Goal: Communication & Community: Answer question/provide support

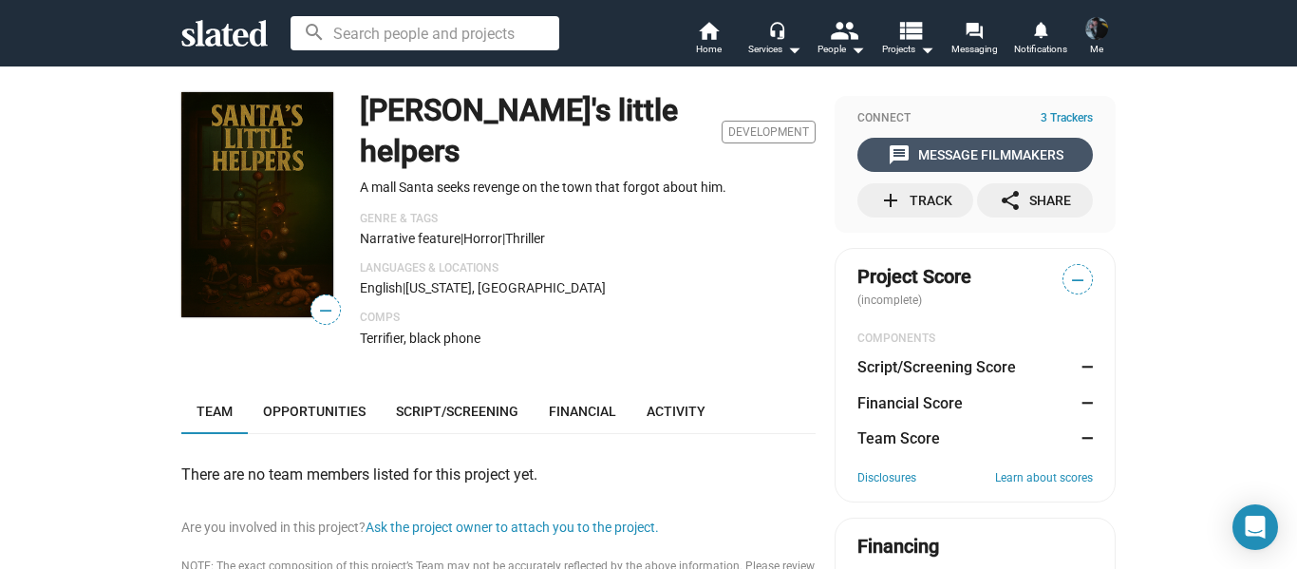
click at [913, 159] on div "message Message Filmmakers" at bounding box center [976, 155] width 176 height 34
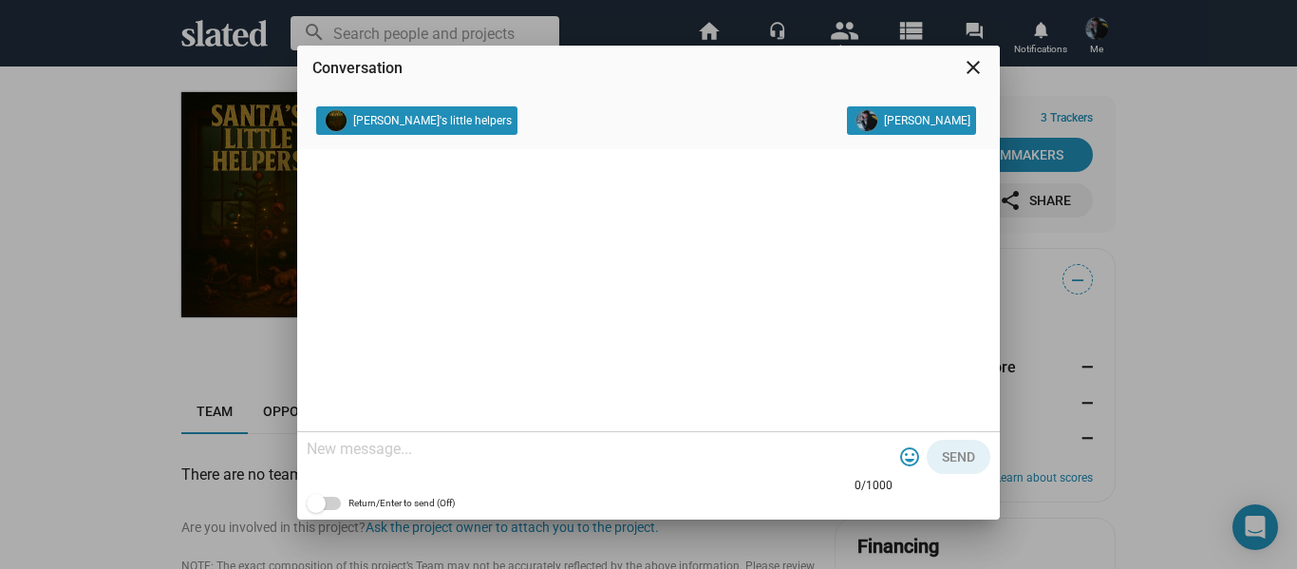
click at [432, 443] on textarea at bounding box center [600, 449] width 586 height 19
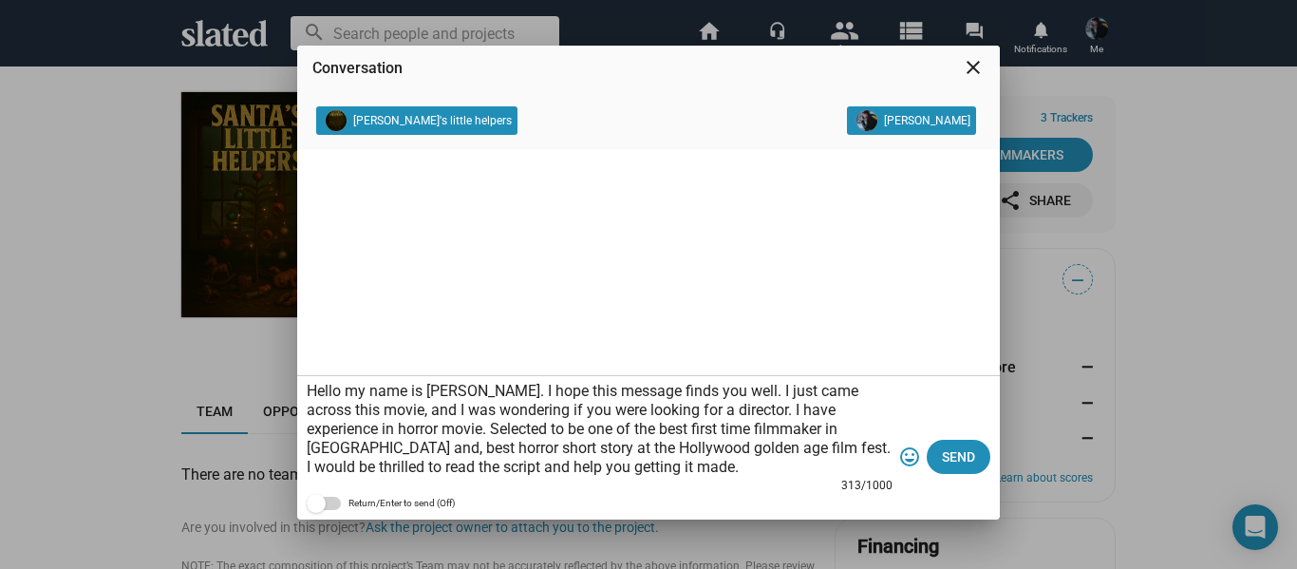
drag, startPoint x: 561, startPoint y: 465, endPoint x: 306, endPoint y: 381, distance: 269.0
click at [306, 381] on div "Hello my name is [PERSON_NAME]. I hope this message finds you well. I just came…" at bounding box center [648, 447] width 703 height 143
paste textarea "Dear [Recipient's Name], I hope this message finds you well. My name is [PERSON…"
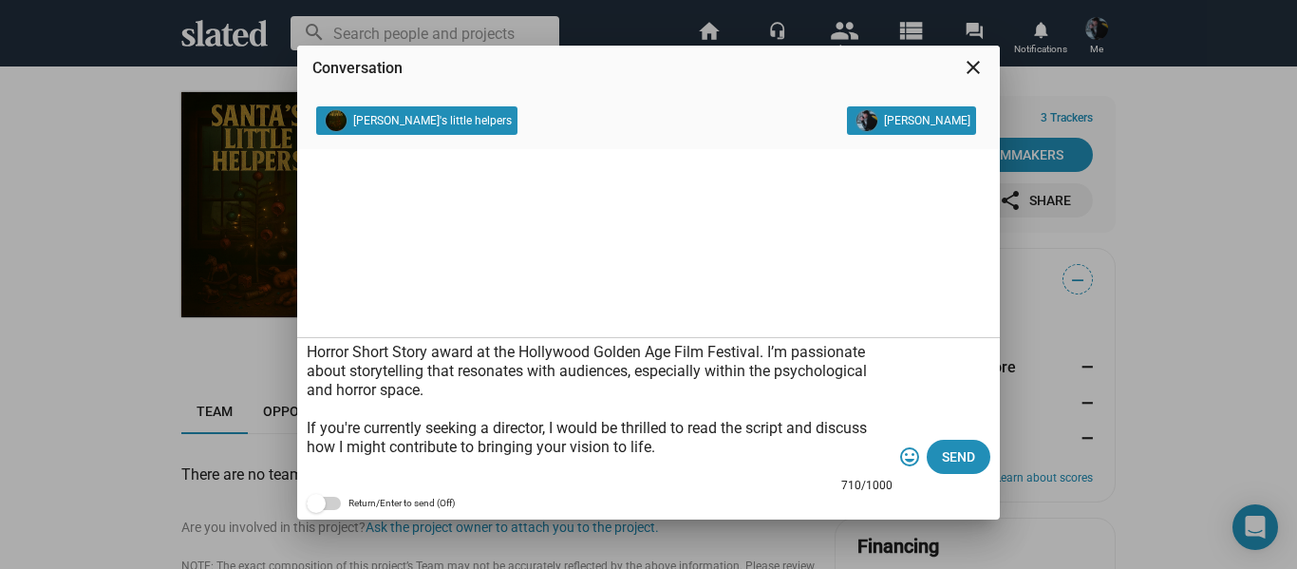
scroll to position [154, 0]
drag, startPoint x: 802, startPoint y: 349, endPoint x: 814, endPoint y: 383, distance: 35.1
click at [814, 383] on textarea "Dear [Recipient's Name], I hope this message finds you well. My name is [PERSON…" at bounding box center [600, 410] width 586 height 133
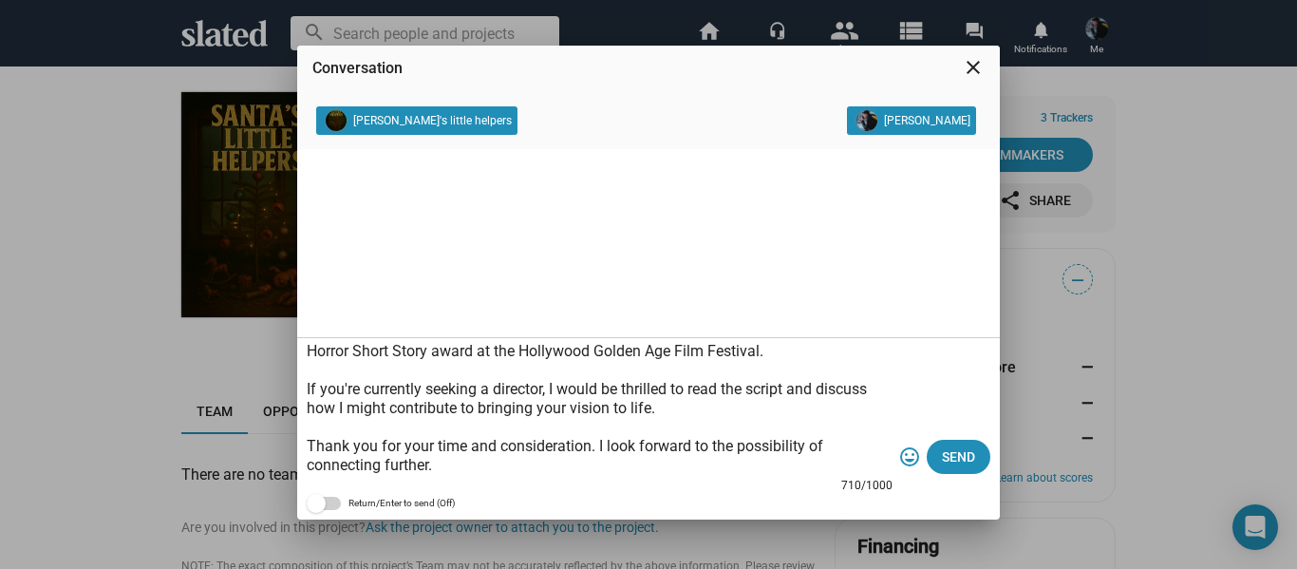
scroll to position [151, 0]
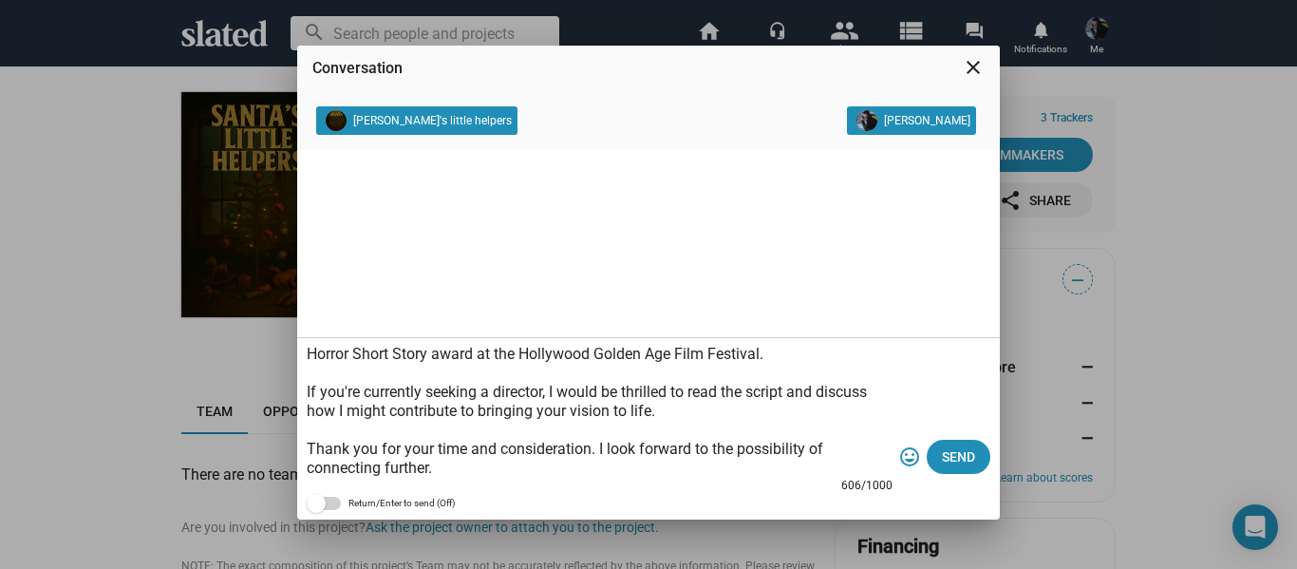
type textarea "Dear [Recipient's Name], I hope this message finds you well. My name is [PERSON…"
click at [305, 395] on div "Dear [Recipient's Name], I hope this message finds you well. My name is [PERSON…" at bounding box center [648, 428] width 703 height 181
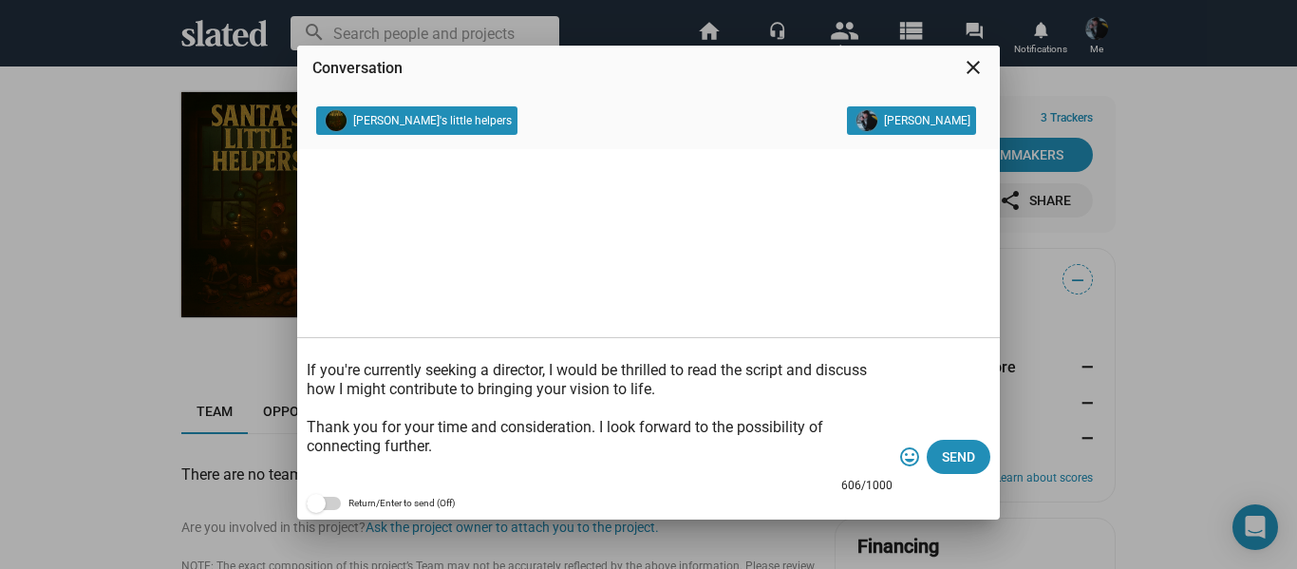
scroll to position [209, 0]
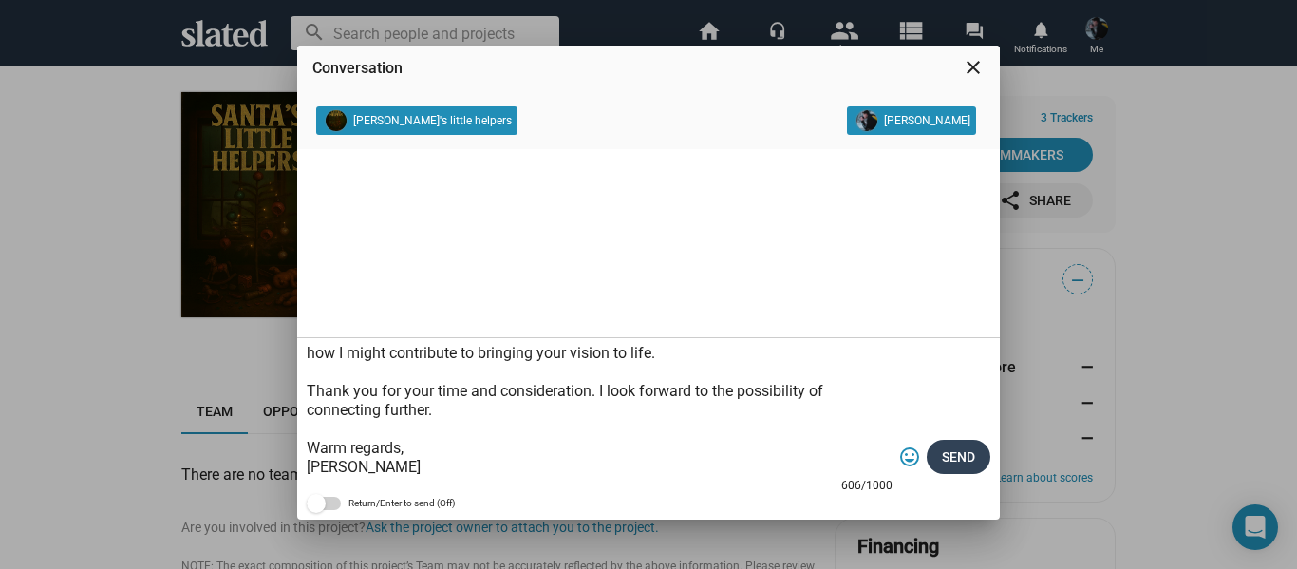
click at [976, 460] on button "Send" at bounding box center [959, 457] width 64 height 34
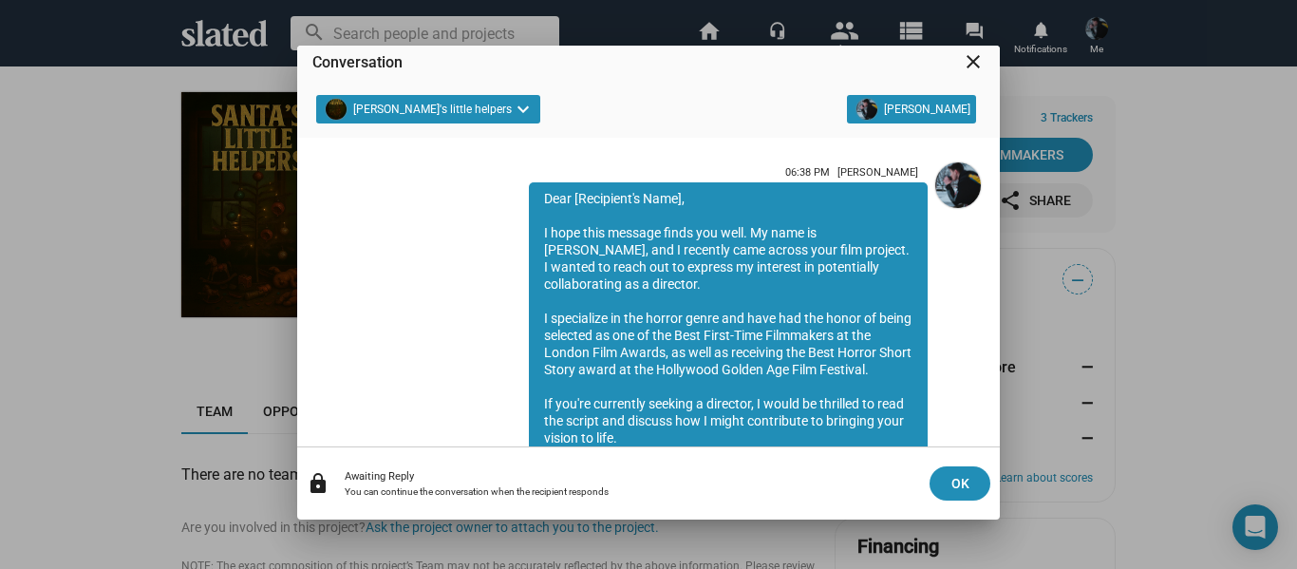
scroll to position [257, 0]
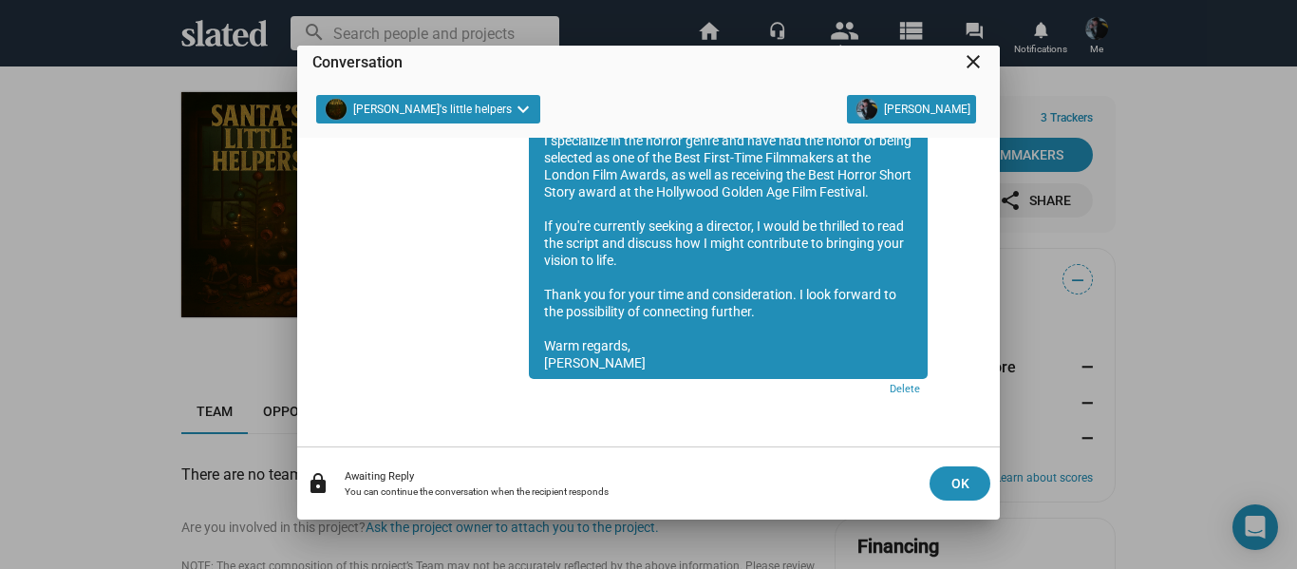
click at [975, 69] on mat-icon "close" at bounding box center [973, 61] width 23 height 23
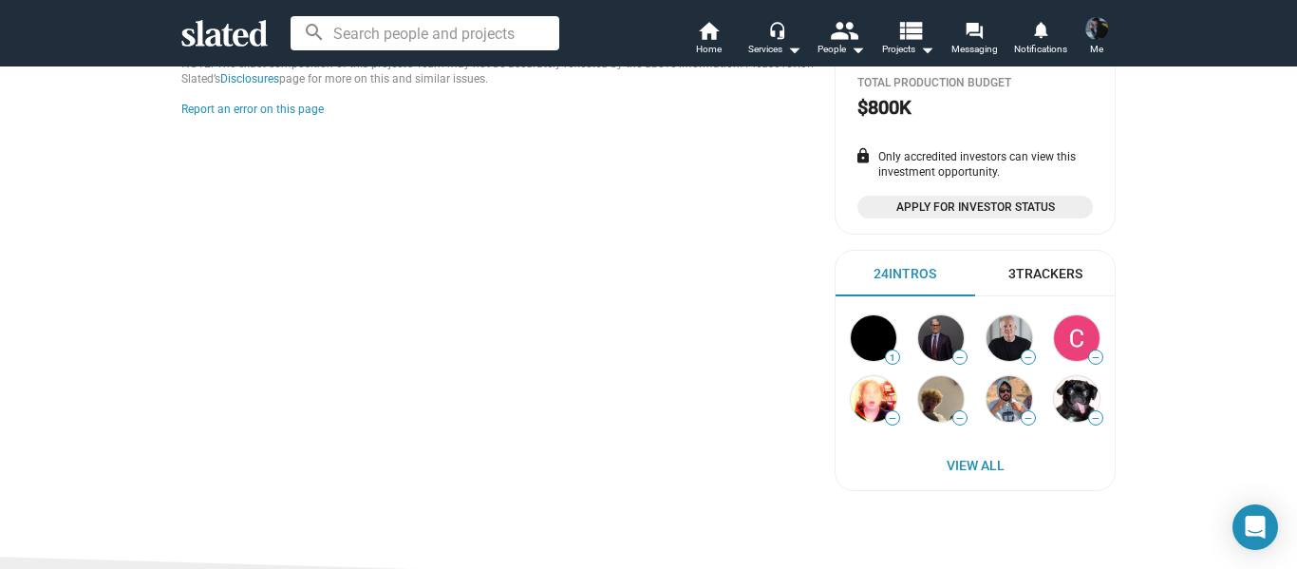
scroll to position [532, 0]
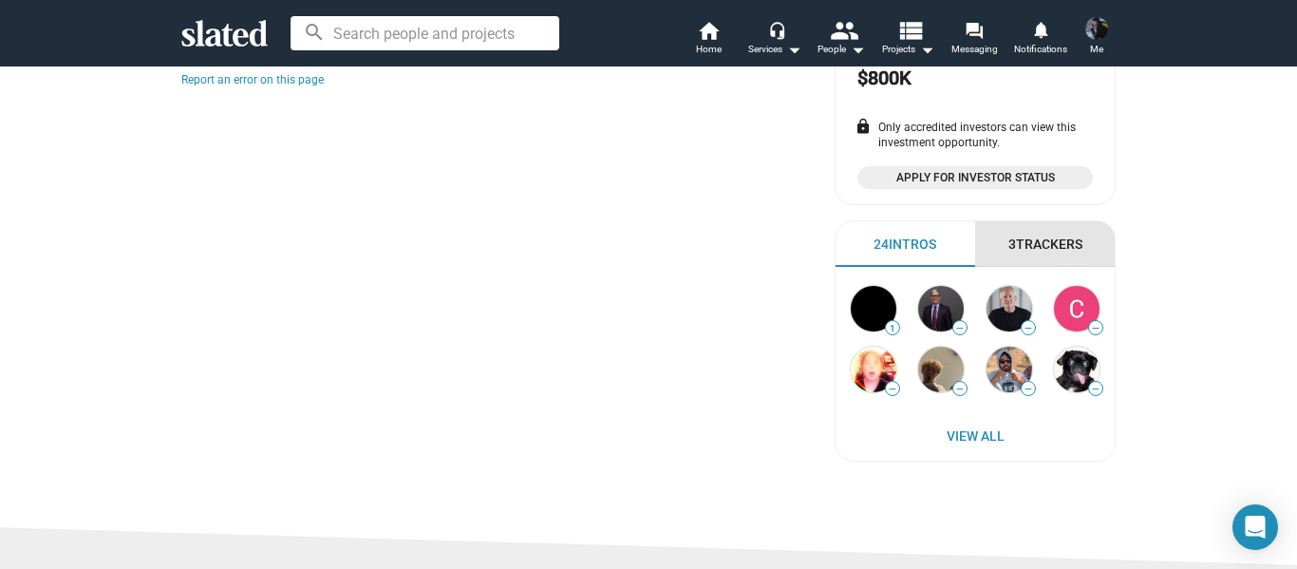
click at [1067, 250] on div "3 Trackers" at bounding box center [1045, 244] width 74 height 18
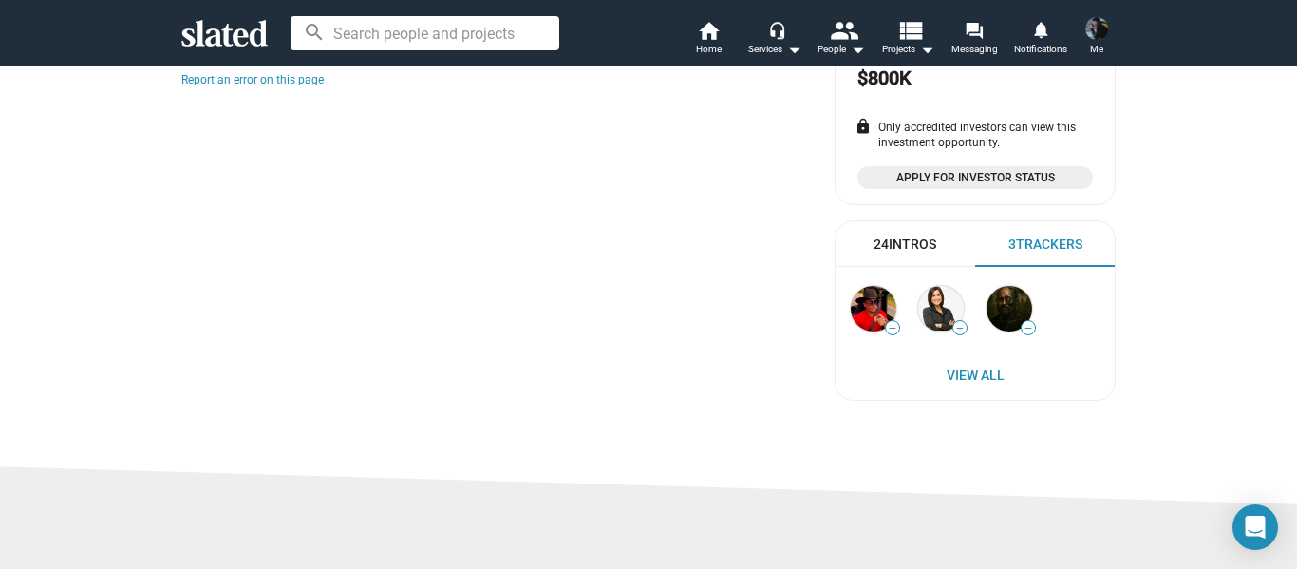
scroll to position [0, 0]
